Goal: Task Accomplishment & Management: Manage account settings

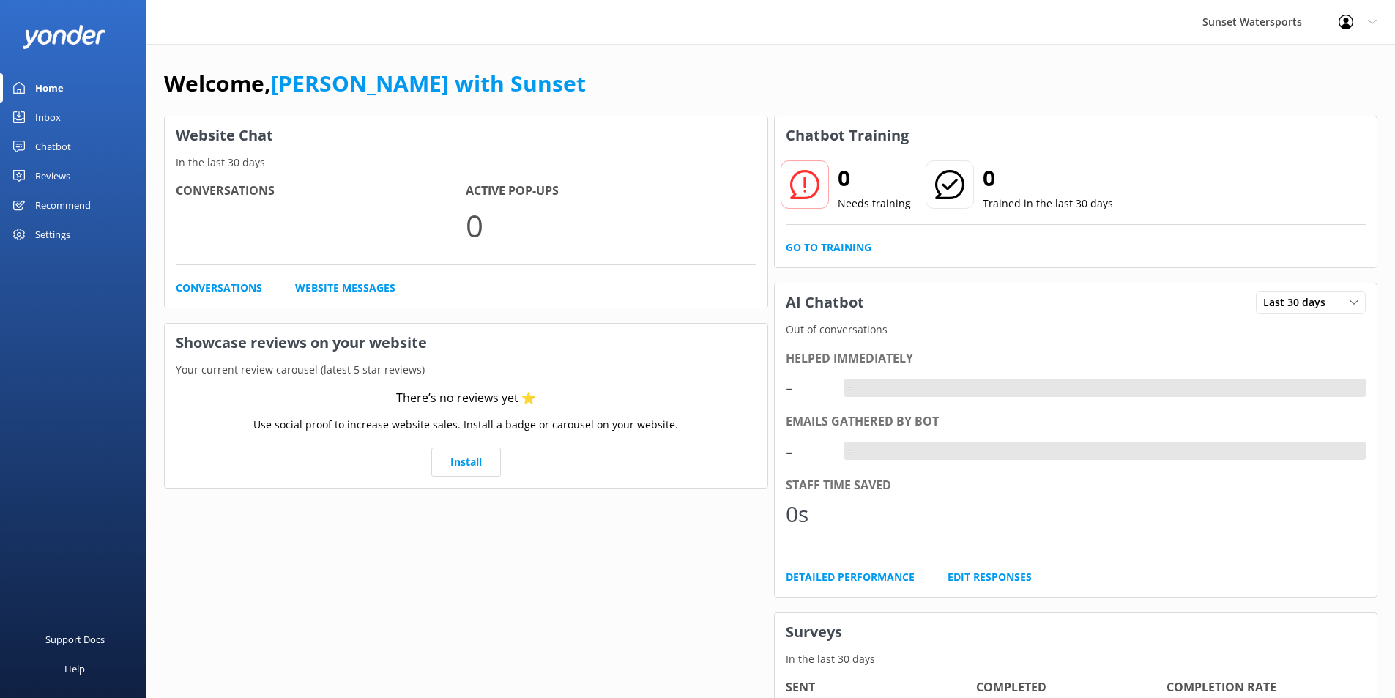
click at [42, 114] on div "Inbox" at bounding box center [48, 117] width 26 height 29
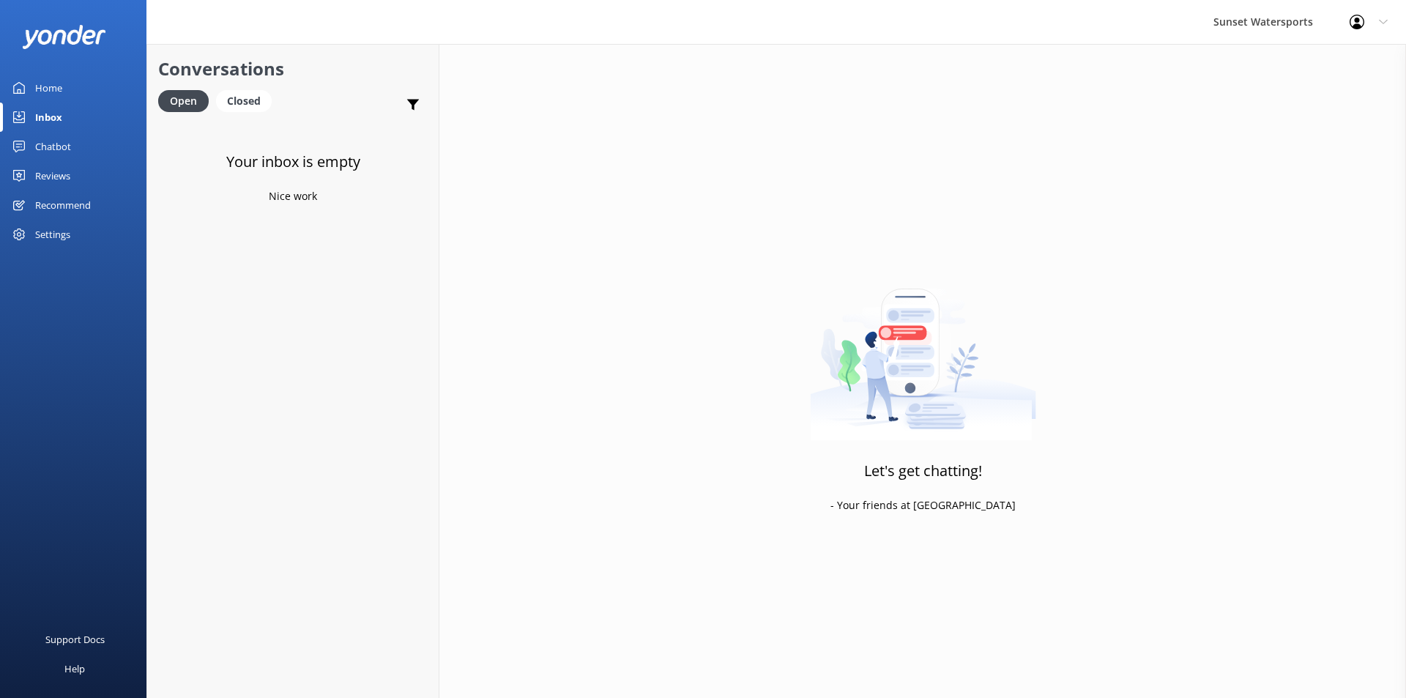
click at [48, 116] on div "Inbox" at bounding box center [48, 117] width 27 height 29
